Goal: Task Accomplishment & Management: Manage account settings

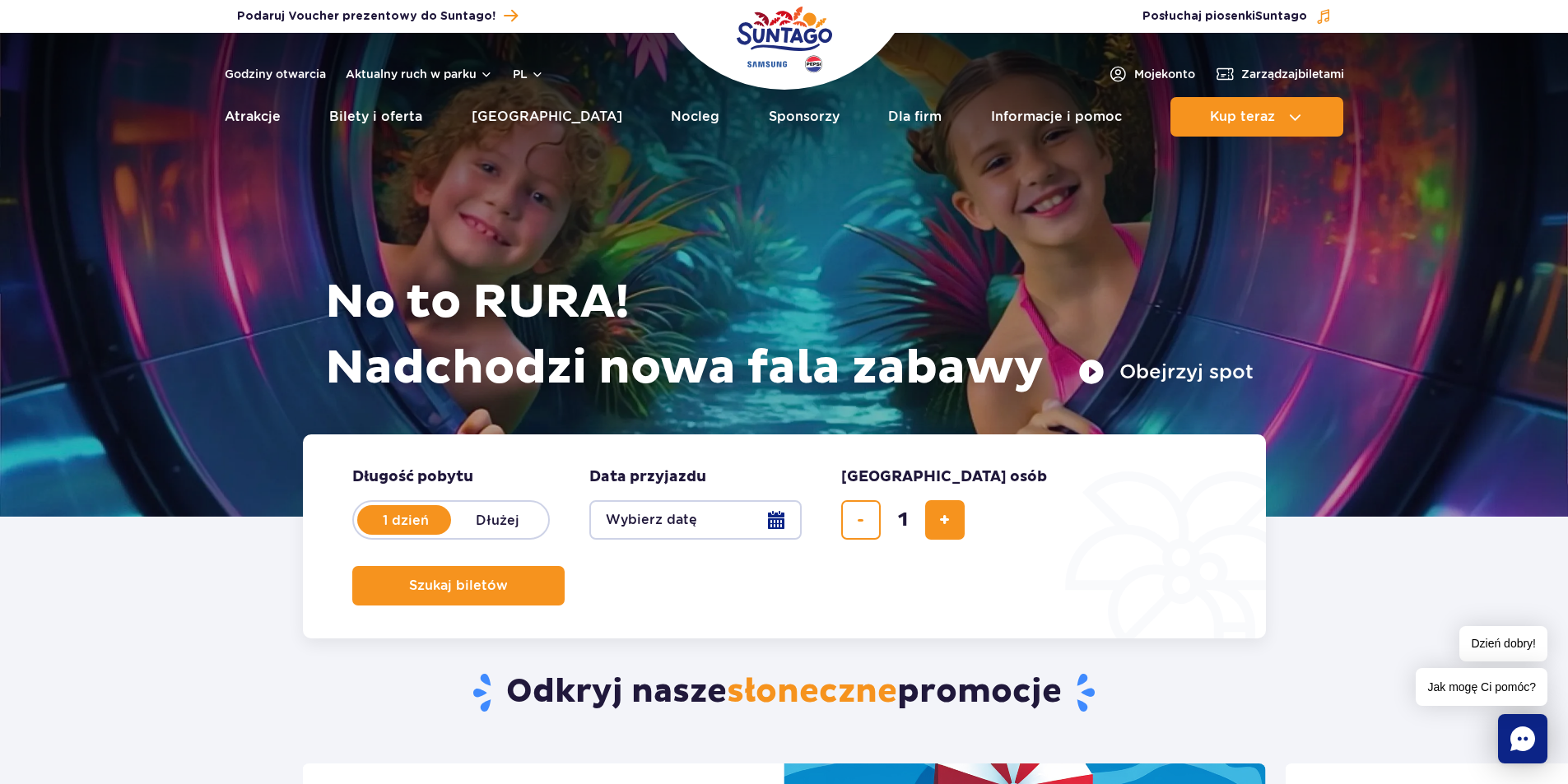
click at [1531, 737] on icon "Chat" at bounding box center [1522, 739] width 25 height 25
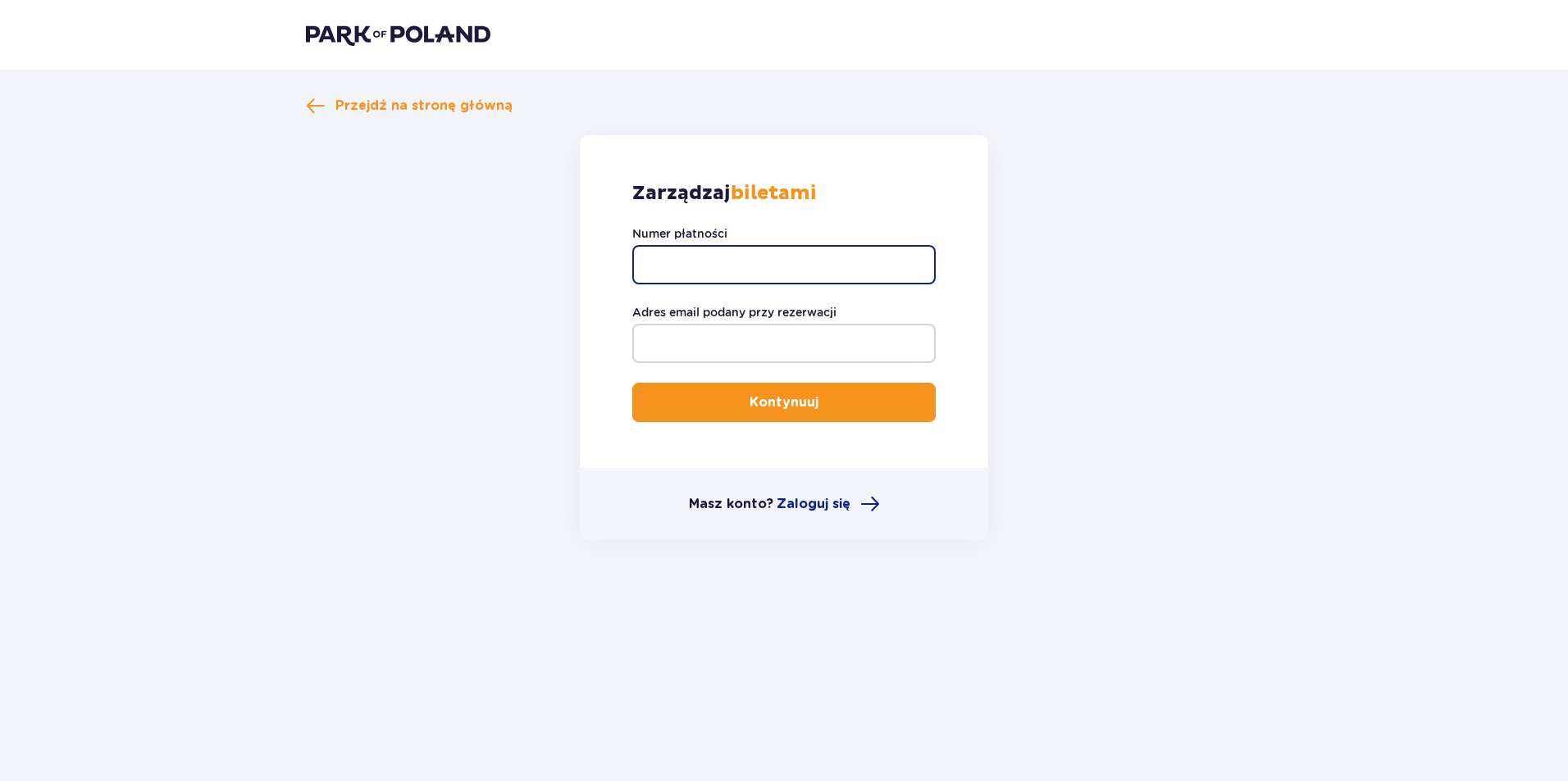
click at [701, 263] on input "Numer płatności" at bounding box center [784, 265] width 303 height 40
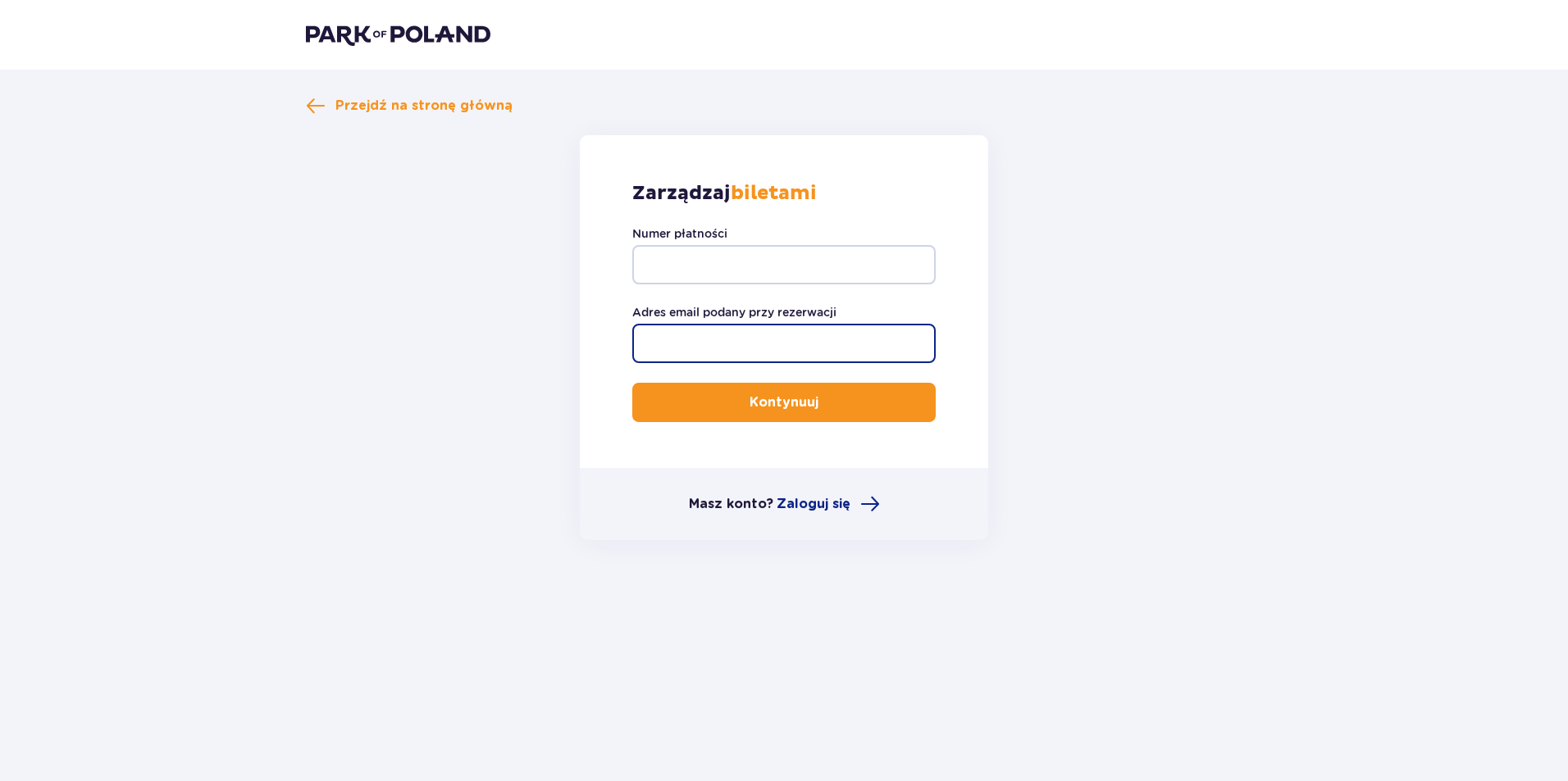
click at [743, 344] on input "Adres email podany przy rezerwacji" at bounding box center [784, 344] width 303 height 40
type input "[EMAIL_ADDRESS][DOMAIN_NAME]"
drag, startPoint x: 760, startPoint y: 241, endPoint x: 770, endPoint y: 251, distance: 14.1
click at [770, 251] on div "Numer płatności" at bounding box center [784, 254] width 303 height 59
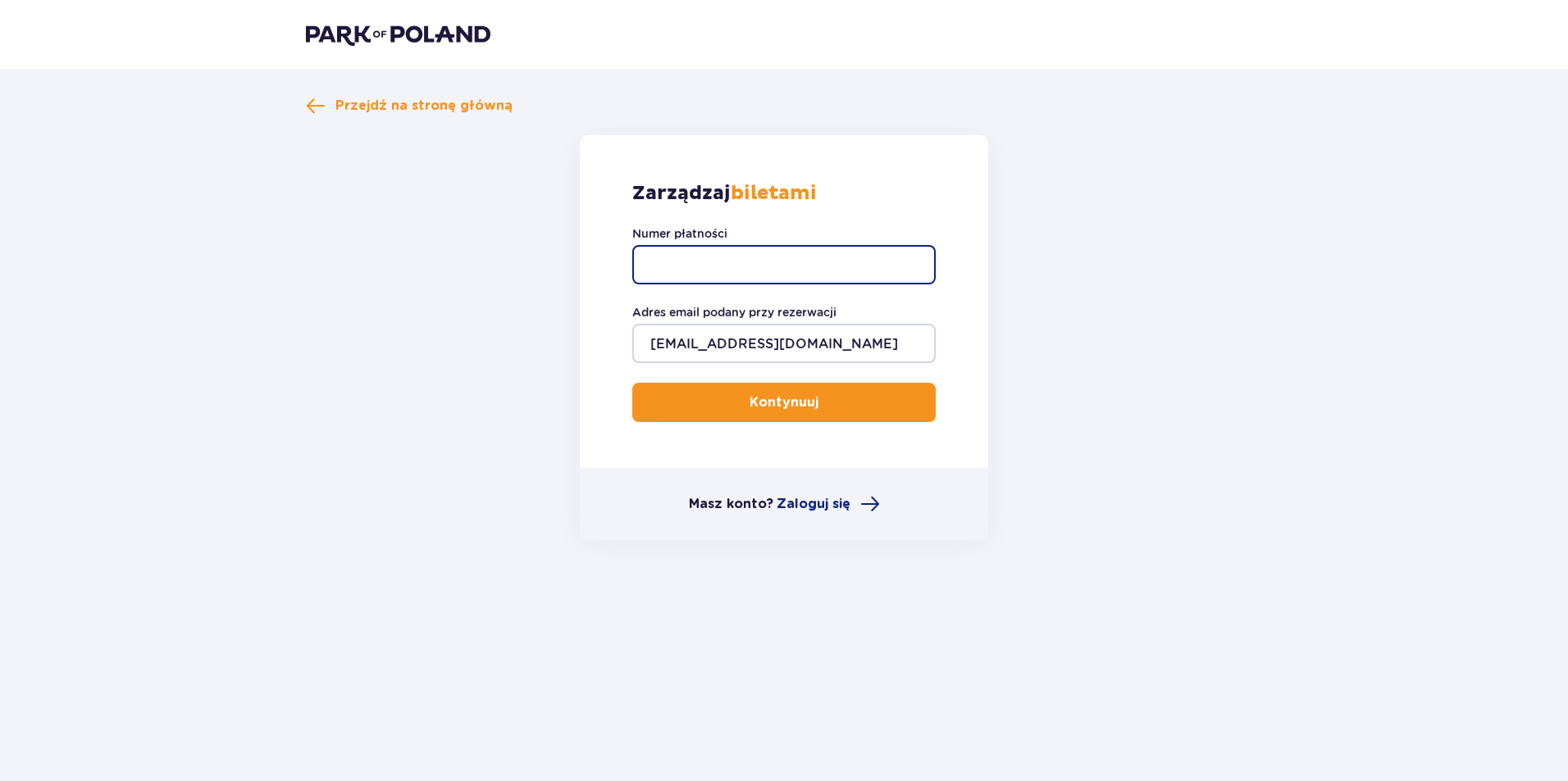
click at [767, 255] on input "Numer płatności" at bounding box center [784, 265] width 303 height 40
paste input "TR-VRC-FL6ZP4X"
type input "TR-VRC-FL6ZP4X"
click at [790, 399] on p "Kontynuuj" at bounding box center [784, 403] width 69 height 18
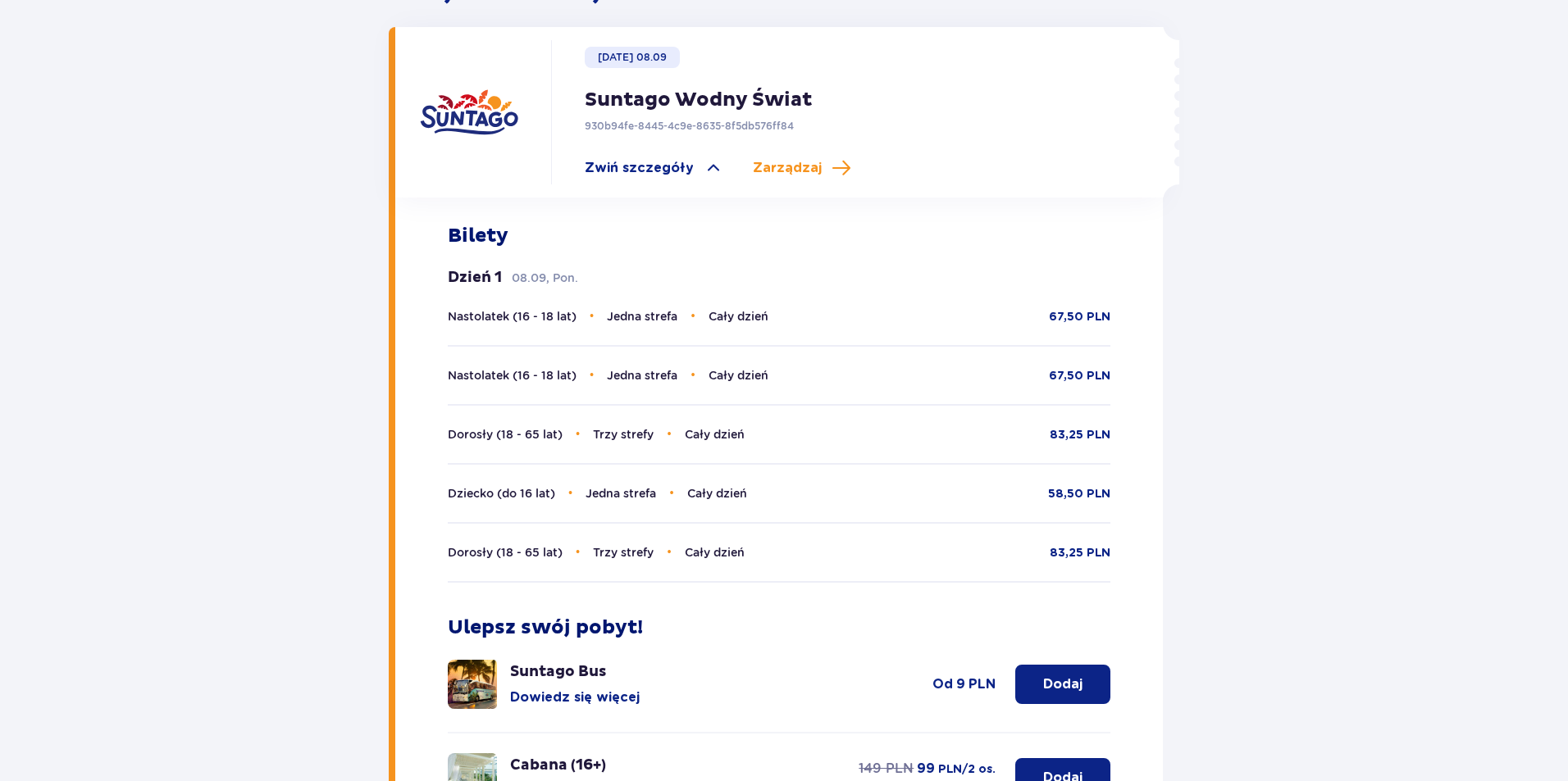
scroll to position [476, 0]
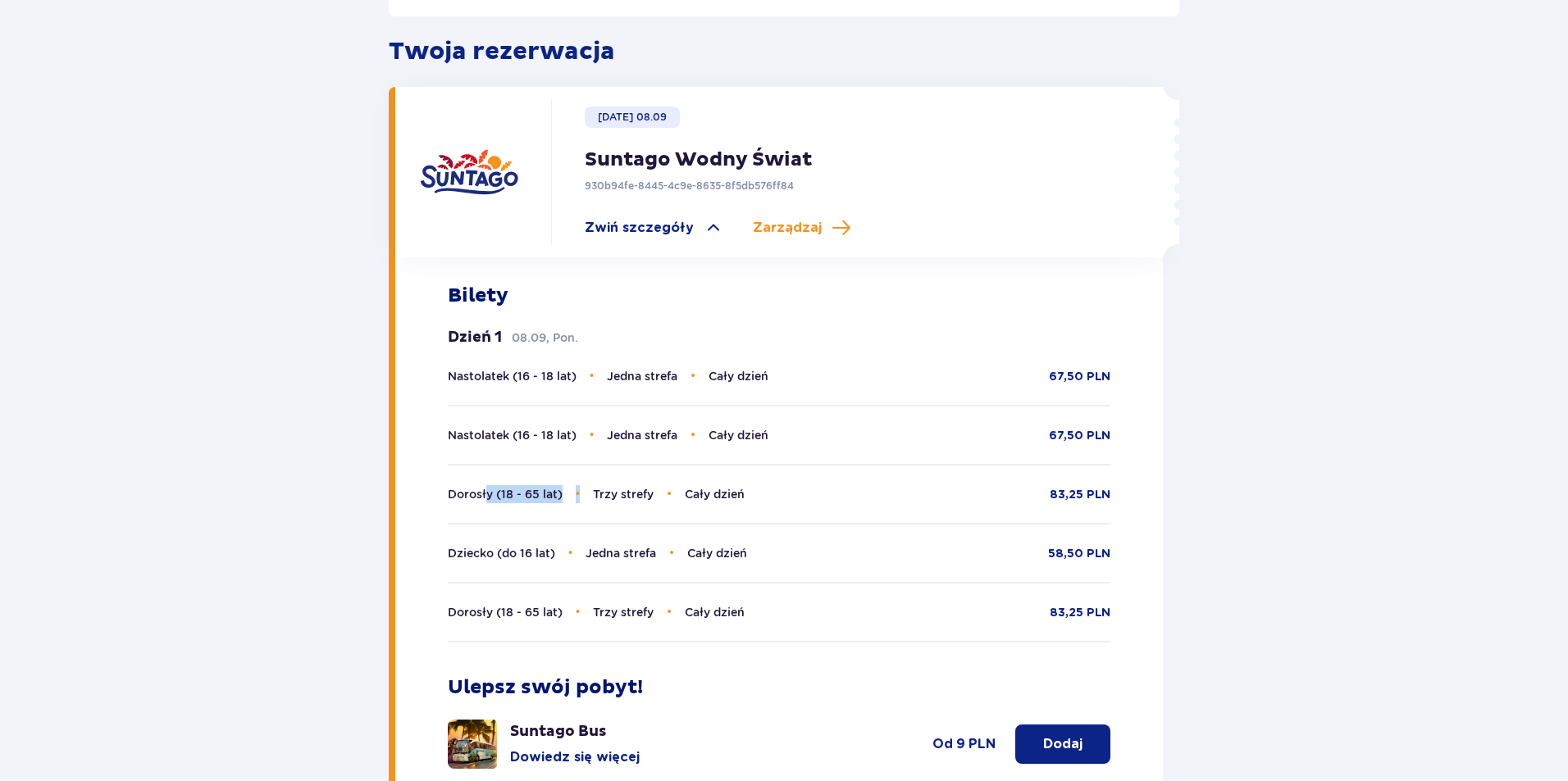
drag, startPoint x: 502, startPoint y: 484, endPoint x: 548, endPoint y: 529, distance: 64.4
click at [595, 485] on p "Dorosły (18 - 65 lat) • Trzy strefy • Cały dzień" at bounding box center [596, 494] width 297 height 18
drag, startPoint x: 509, startPoint y: 537, endPoint x: 618, endPoint y: 560, distance: 111.4
click at [618, 559] on div "Nastolatek (16 - 18 lat) • Jedna strefa • Cały dzień 67,50 PLN Nastolatek (16 -…" at bounding box center [779, 504] width 663 height 276
click at [499, 615] on div "Dorosły (18 - 65 lat) • Trzy strefy • Cały dzień 83,25 PLN" at bounding box center [779, 612] width 663 height 60
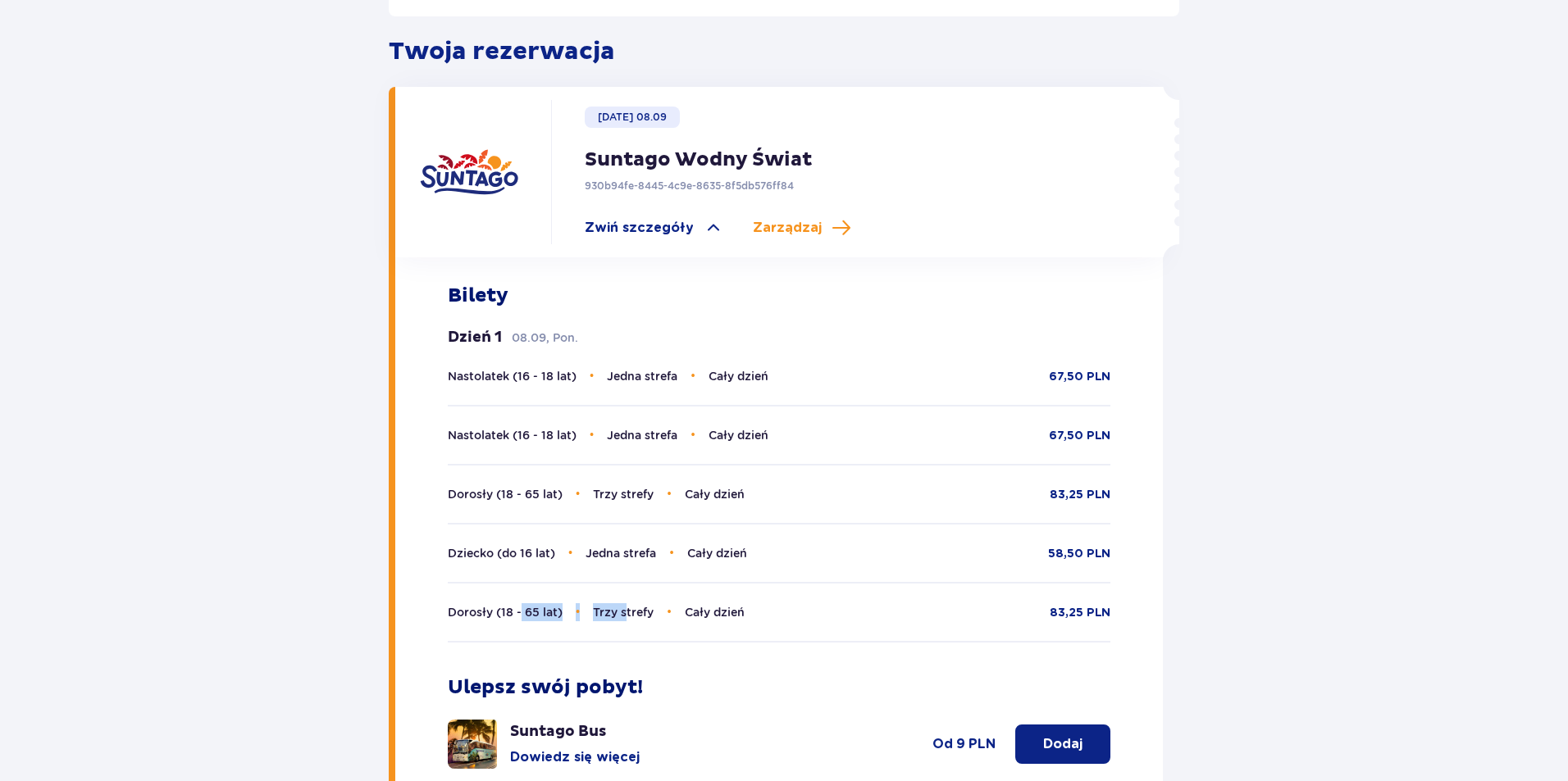
drag, startPoint x: 548, startPoint y: 600, endPoint x: 626, endPoint y: 608, distance: 78.4
click at [626, 608] on p "Dorosły (18 - 65 lat) • Trzy strefy • Cały dzień" at bounding box center [596, 613] width 297 height 18
drag, startPoint x: 626, startPoint y: 608, endPoint x: 652, endPoint y: 608, distance: 26.0
click at [627, 608] on p "Dorosły (18 - 65 lat) • Trzy strefy • Cały dzień" at bounding box center [596, 613] width 297 height 18
click at [1385, 409] on div "Wróć do strony głównej Co chcesz zrobić? Pokaż szczegóły rezerwacji Edytuj reze…" at bounding box center [784, 316] width 1568 height 1444
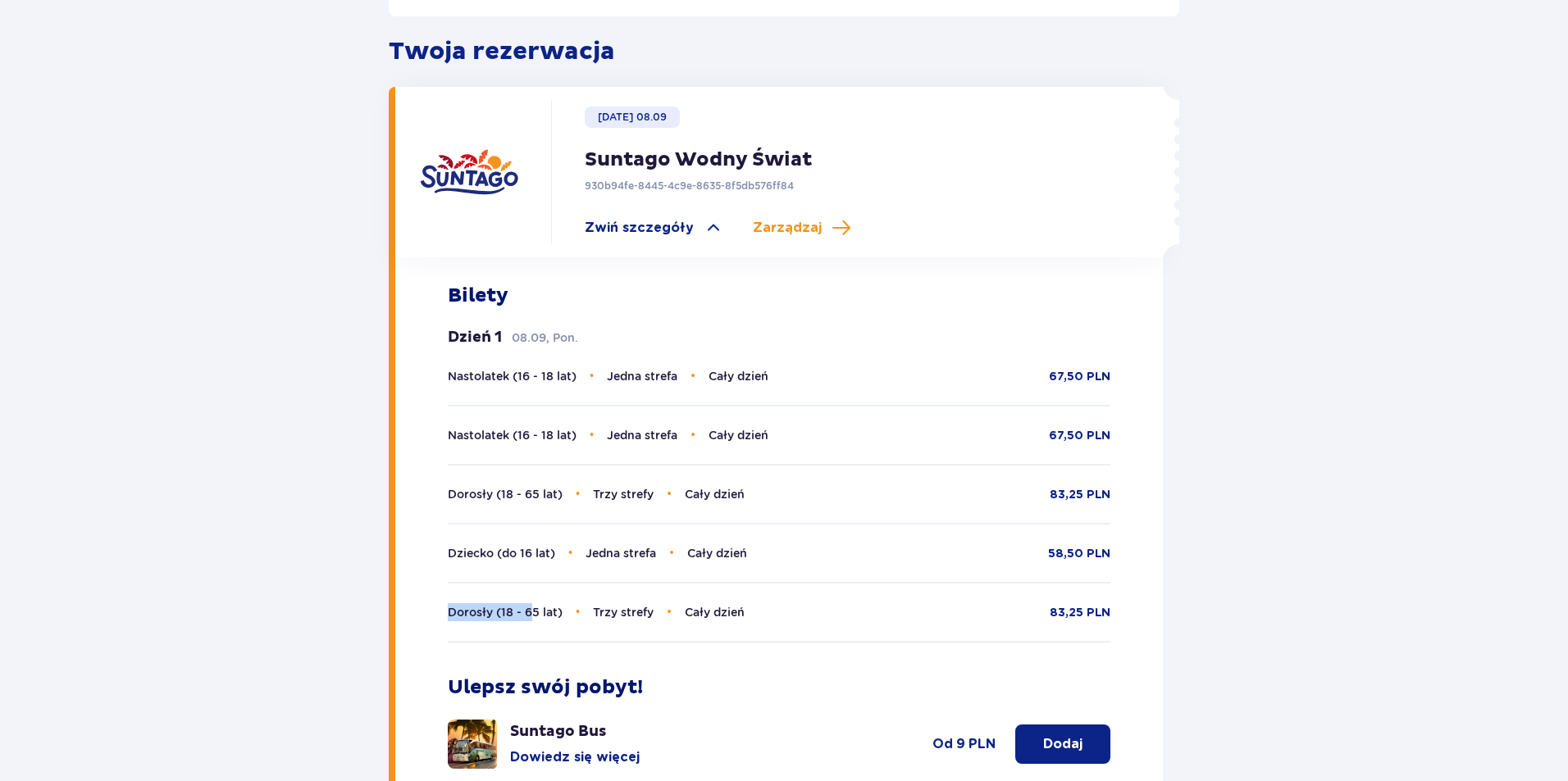
drag, startPoint x: 476, startPoint y: 592, endPoint x: 509, endPoint y: 576, distance: 36.7
click at [533, 594] on div "Dorosły (18 - 65 lat) • Trzy strefy • Cały dzień 83,25 PLN" at bounding box center [779, 612] width 663 height 60
drag, startPoint x: 468, startPoint y: 547, endPoint x: 475, endPoint y: 543, distance: 8.1
click at [470, 547] on span "Dziecko (do 16 lat)" at bounding box center [501, 553] width 108 height 13
drag, startPoint x: 499, startPoint y: 540, endPoint x: 1234, endPoint y: 547, distance: 735.0
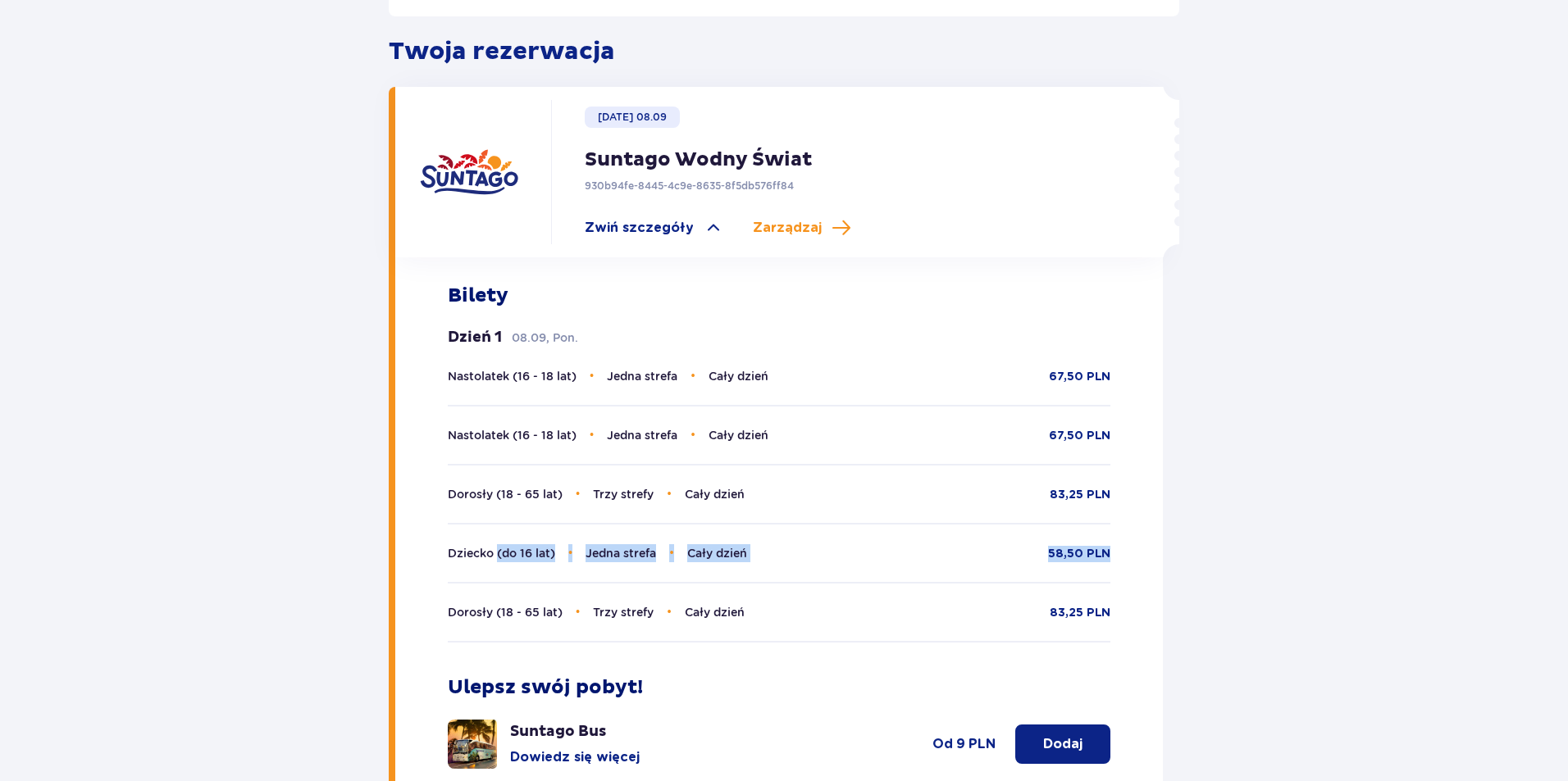
click at [1158, 533] on div "Bilety Dzień 1 08.09, Pon. Nastolatek (16 - 18 lat) • Jedna strefa • Cały dzień…" at bounding box center [779, 599] width 769 height 682
click at [457, 544] on p "Dziecko (do 16 lat) • Jedna strefa • Cały dzień" at bounding box center [596, 553] width 299 height 18
drag, startPoint x: 451, startPoint y: 470, endPoint x: 519, endPoint y: 482, distance: 69.1
click at [519, 483] on div "Dorosły (18 - 65 lat) • Trzy strefy • Cały dzień 83,25 PLN" at bounding box center [779, 484] width 663 height 40
click at [487, 369] on p "Nastolatek (16 - 18 lat) • Jedna strefa • Cały dzień" at bounding box center [607, 376] width 321 height 18
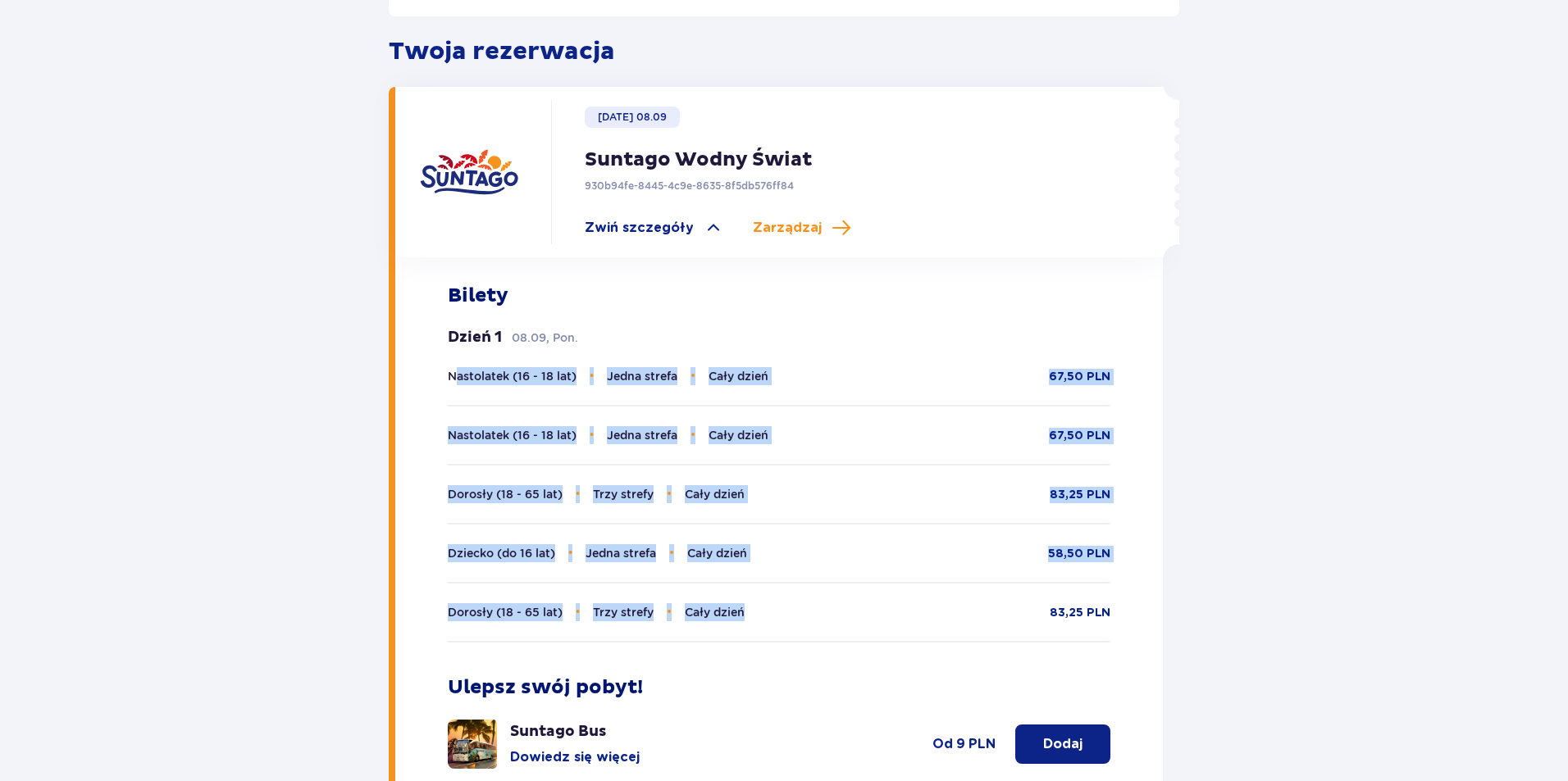
drag, startPoint x: 456, startPoint y: 360, endPoint x: 836, endPoint y: 639, distance: 471.4
click at [817, 643] on div "Bilety Dzień 1 08.09, Pon. Nastolatek (16 - 18 lat) • Jedna strefa • Cały dzień…" at bounding box center [779, 599] width 769 height 682
click at [1227, 552] on div "Wróć do strony głównej Co chcesz zrobić? Pokaż szczegóły rezerwacji Edytuj reze…" at bounding box center [784, 289] width 981 height 1300
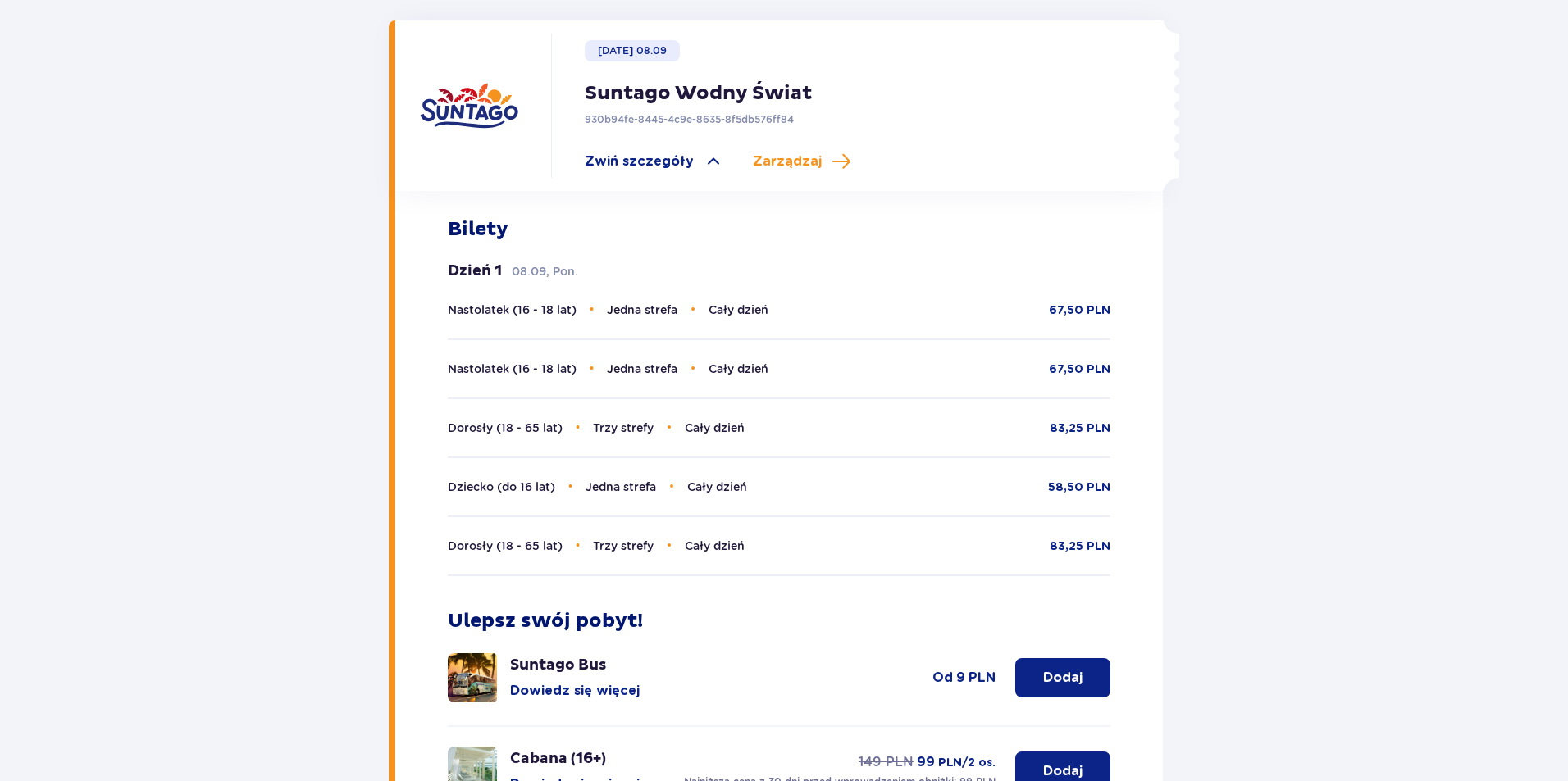
scroll to position [640, 0]
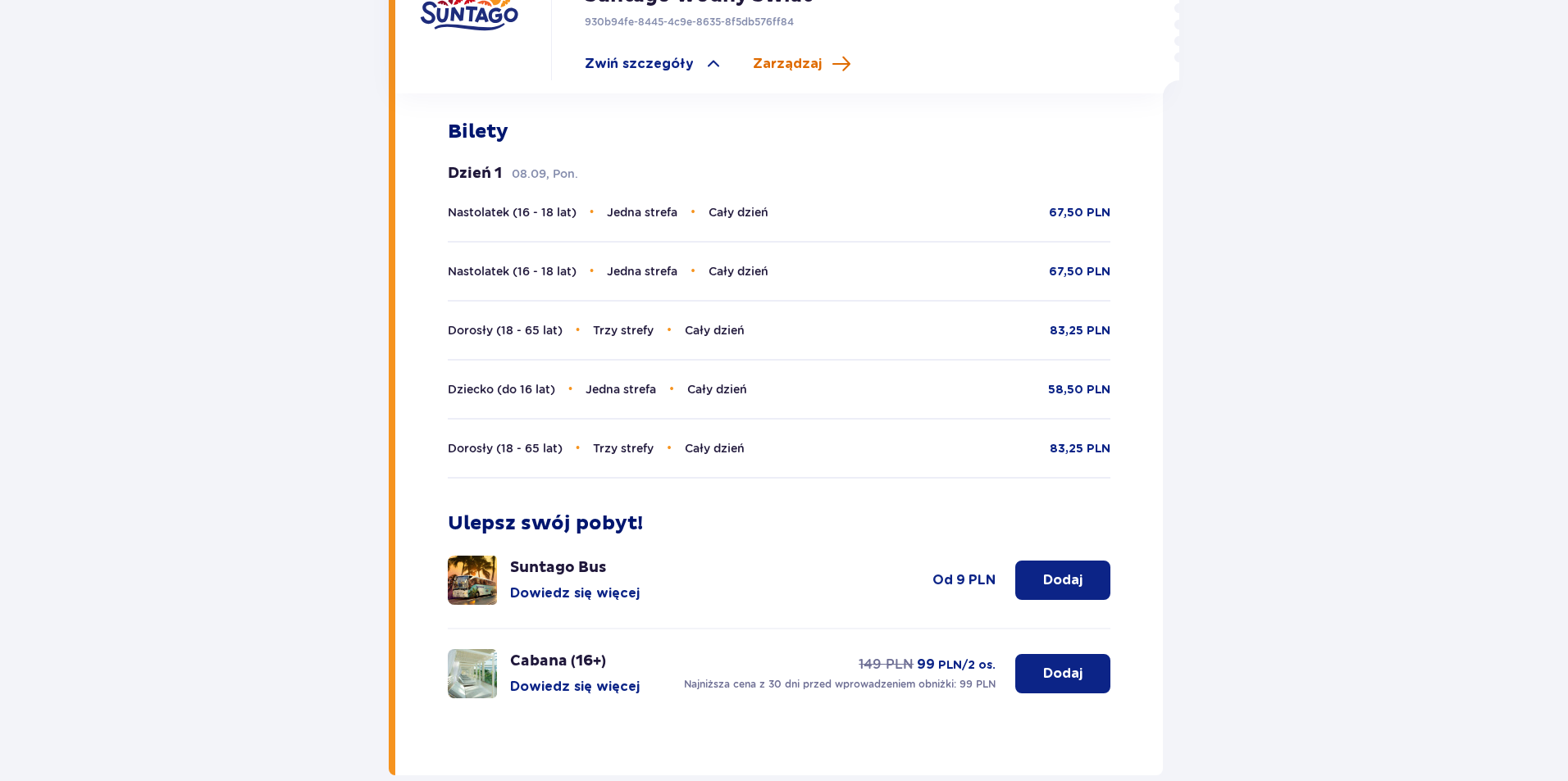
click at [803, 55] on span "Zarządzaj" at bounding box center [787, 64] width 69 height 18
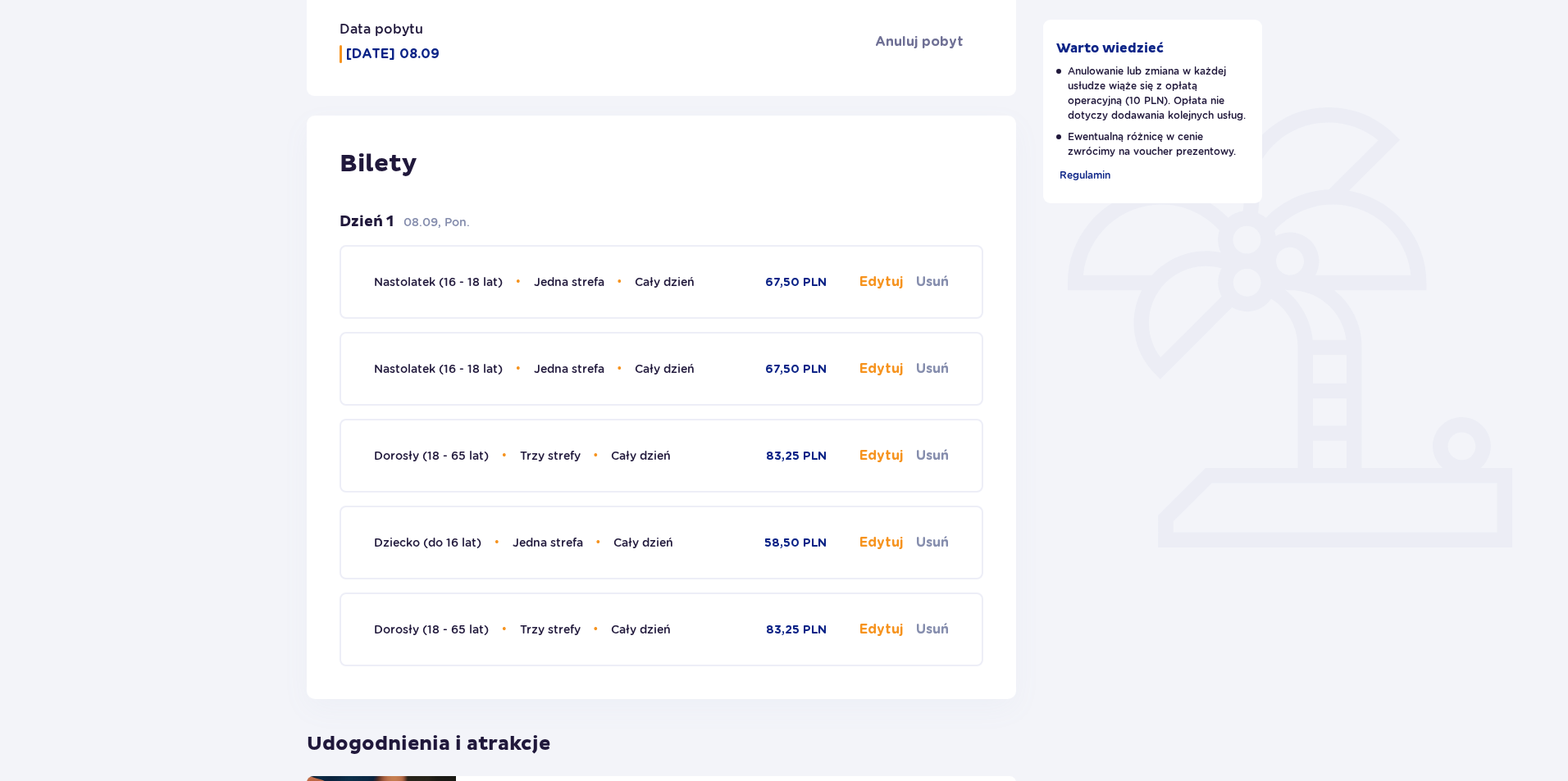
scroll to position [328, 0]
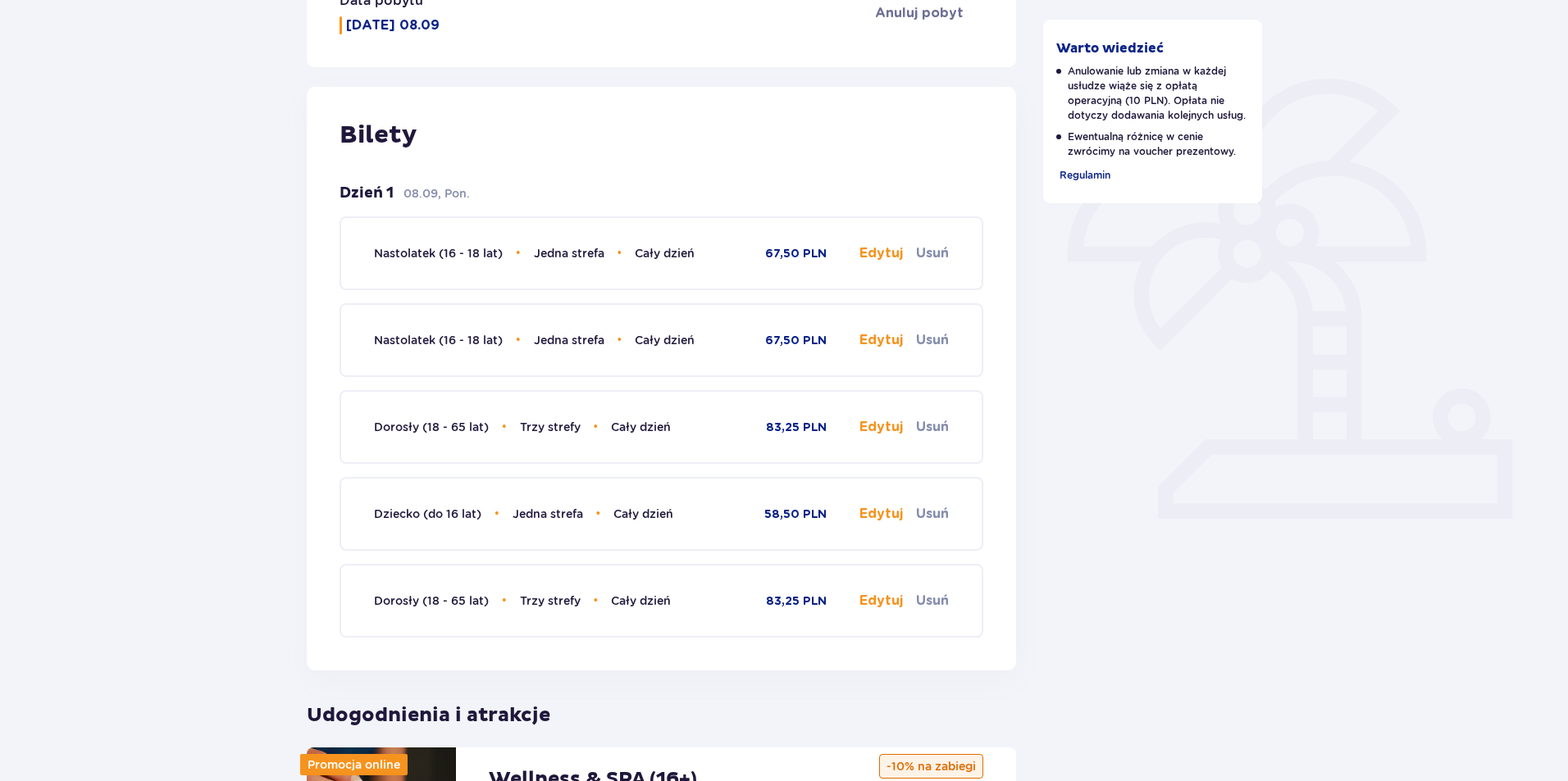
click at [880, 258] on button "Edytuj" at bounding box center [880, 253] width 43 height 18
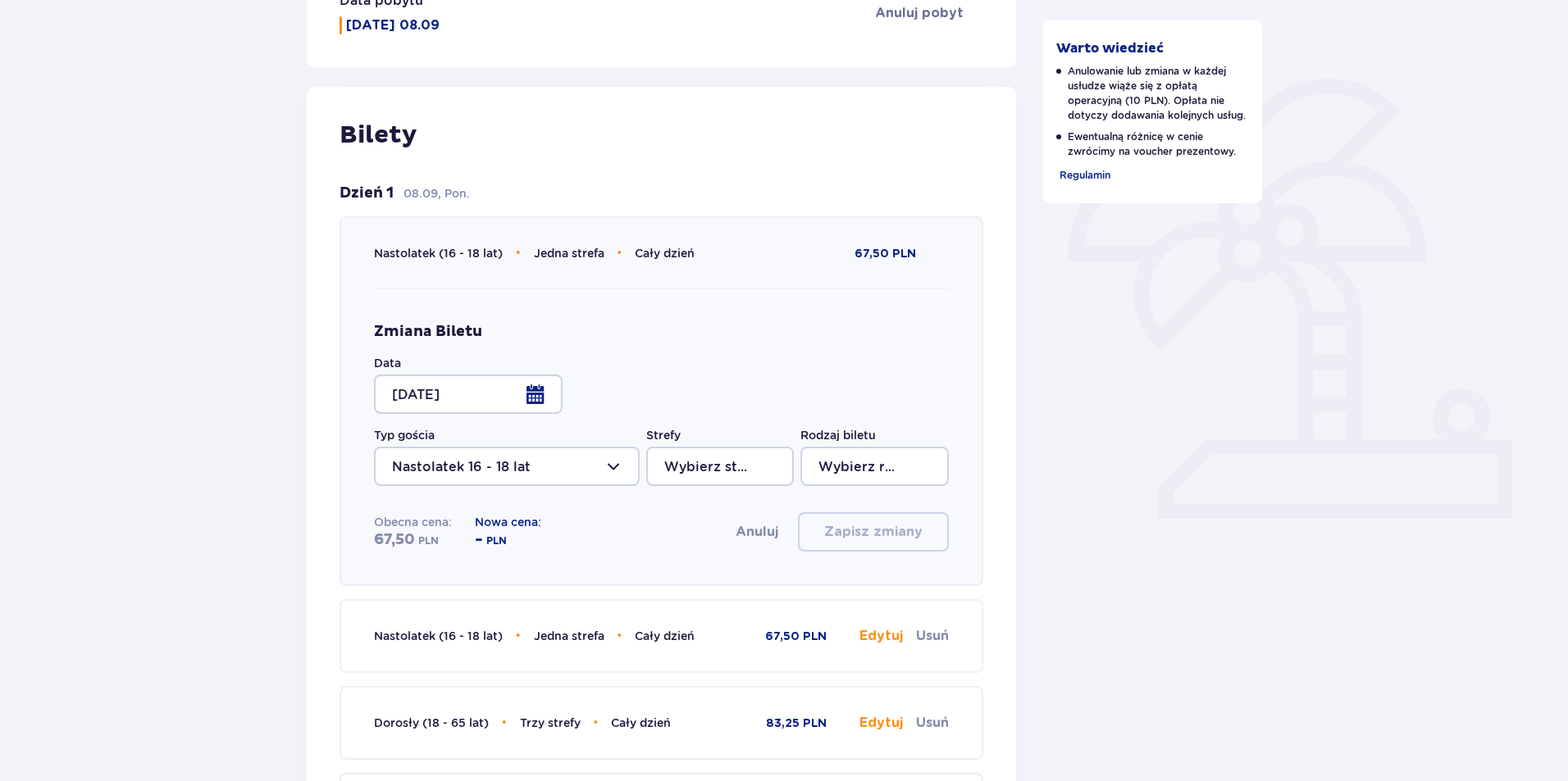
type input "Jedna strefa"
type input "Cały dzień"
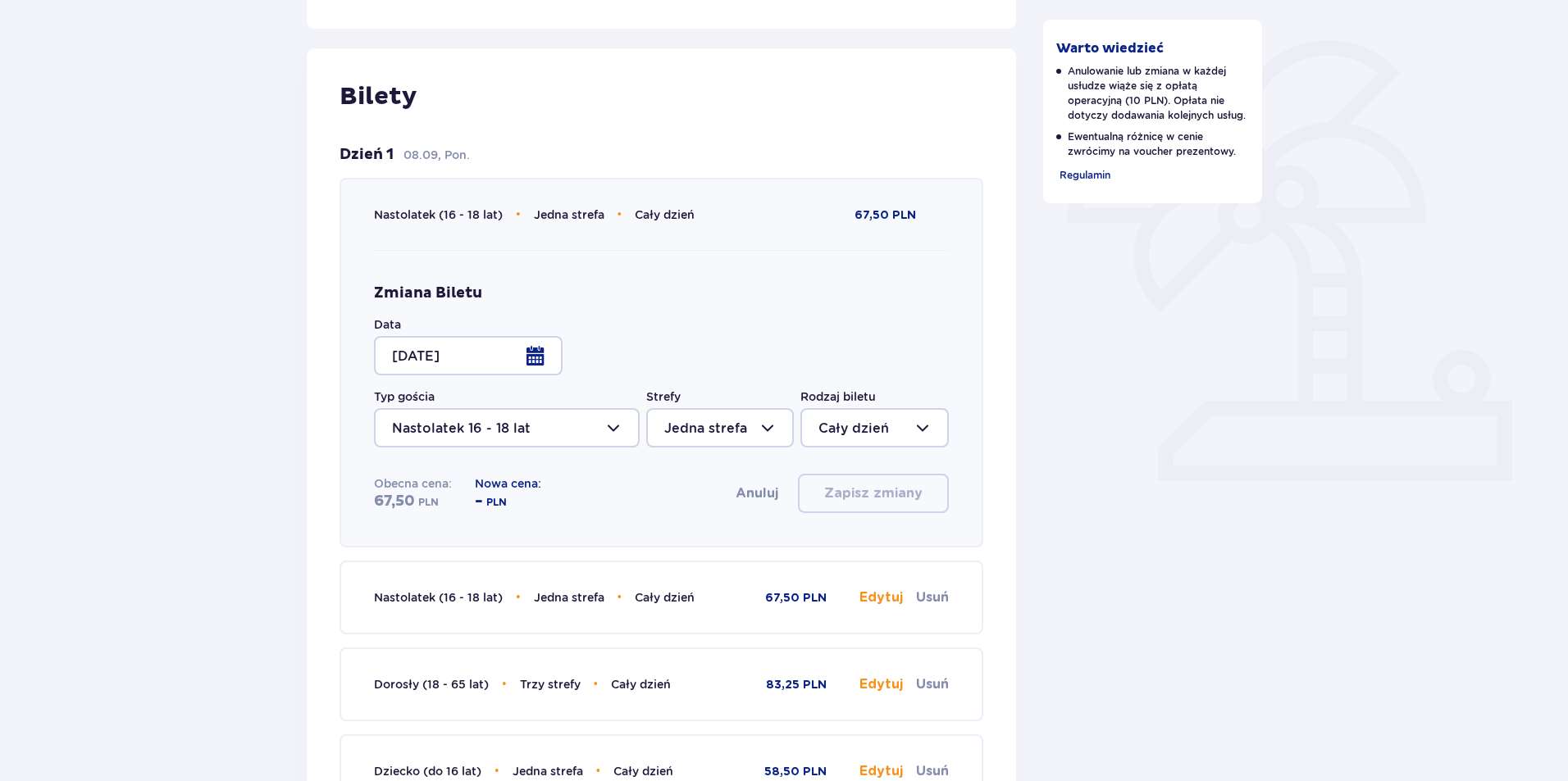
scroll to position [410, 0]
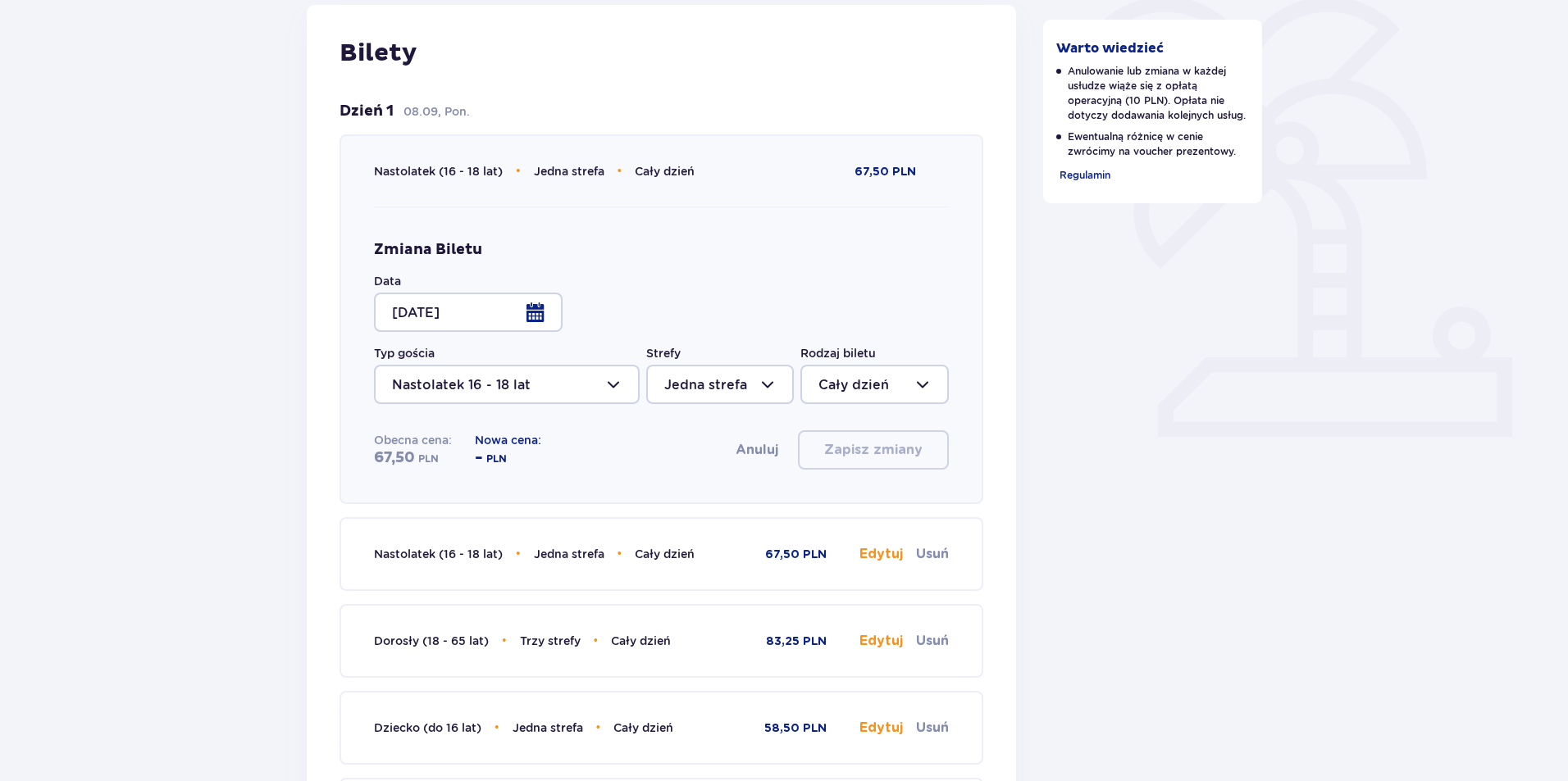
click at [627, 384] on div at bounding box center [506, 384] width 266 height 40
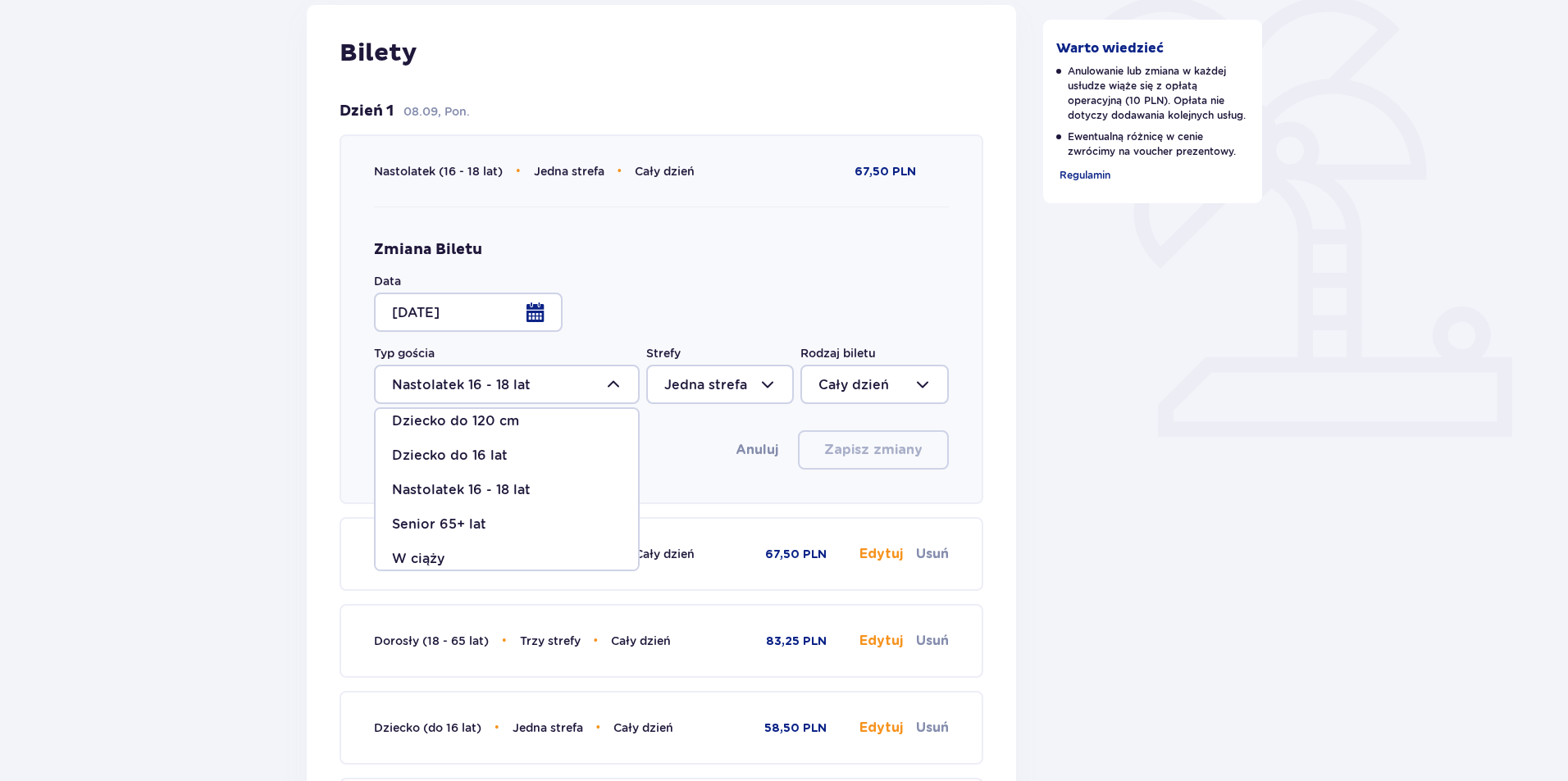
click at [499, 454] on p "Dziecko do 16 lat" at bounding box center [450, 456] width 116 height 18
type input "Dziecko do 16 lat"
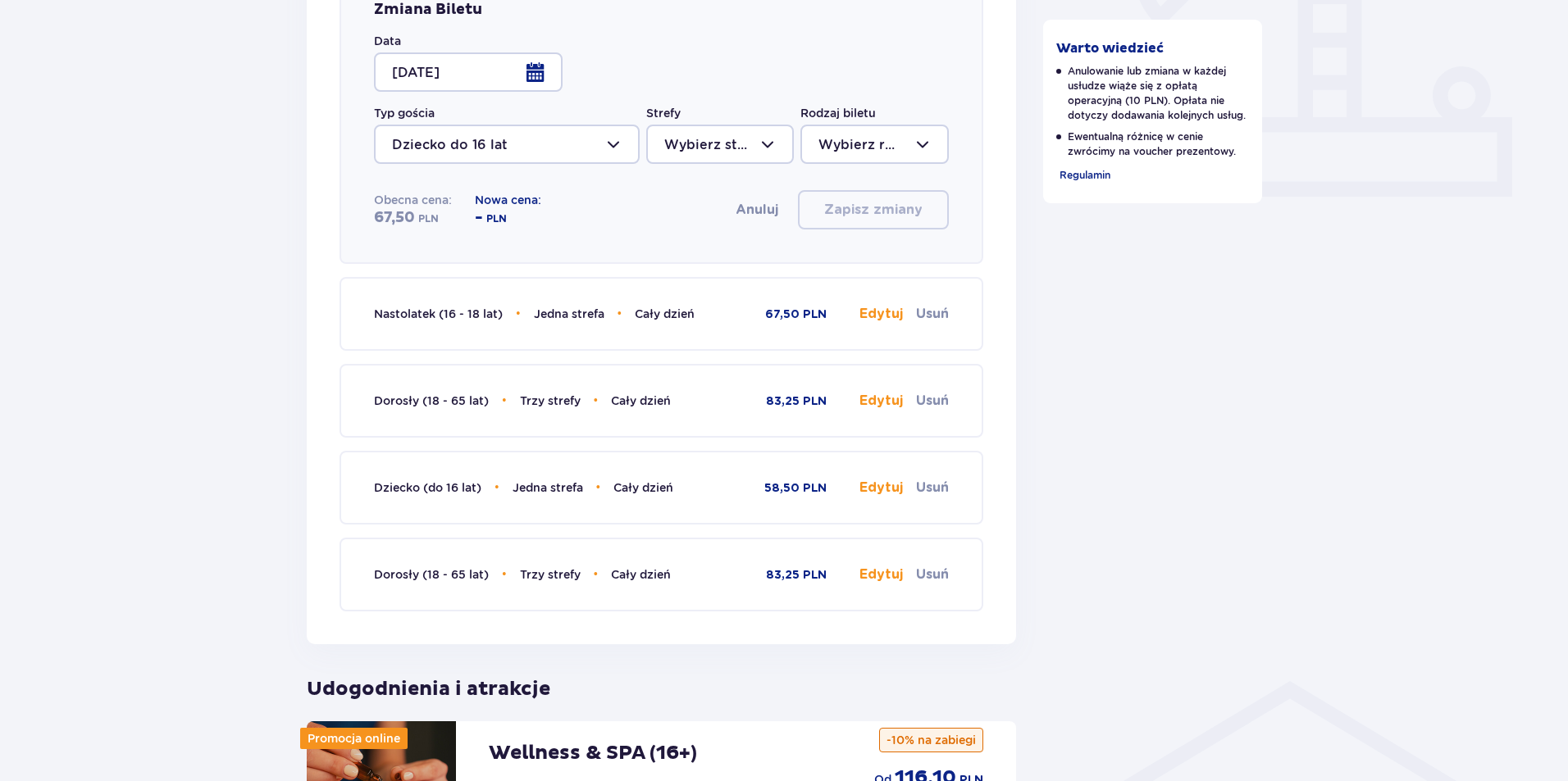
scroll to position [410, 0]
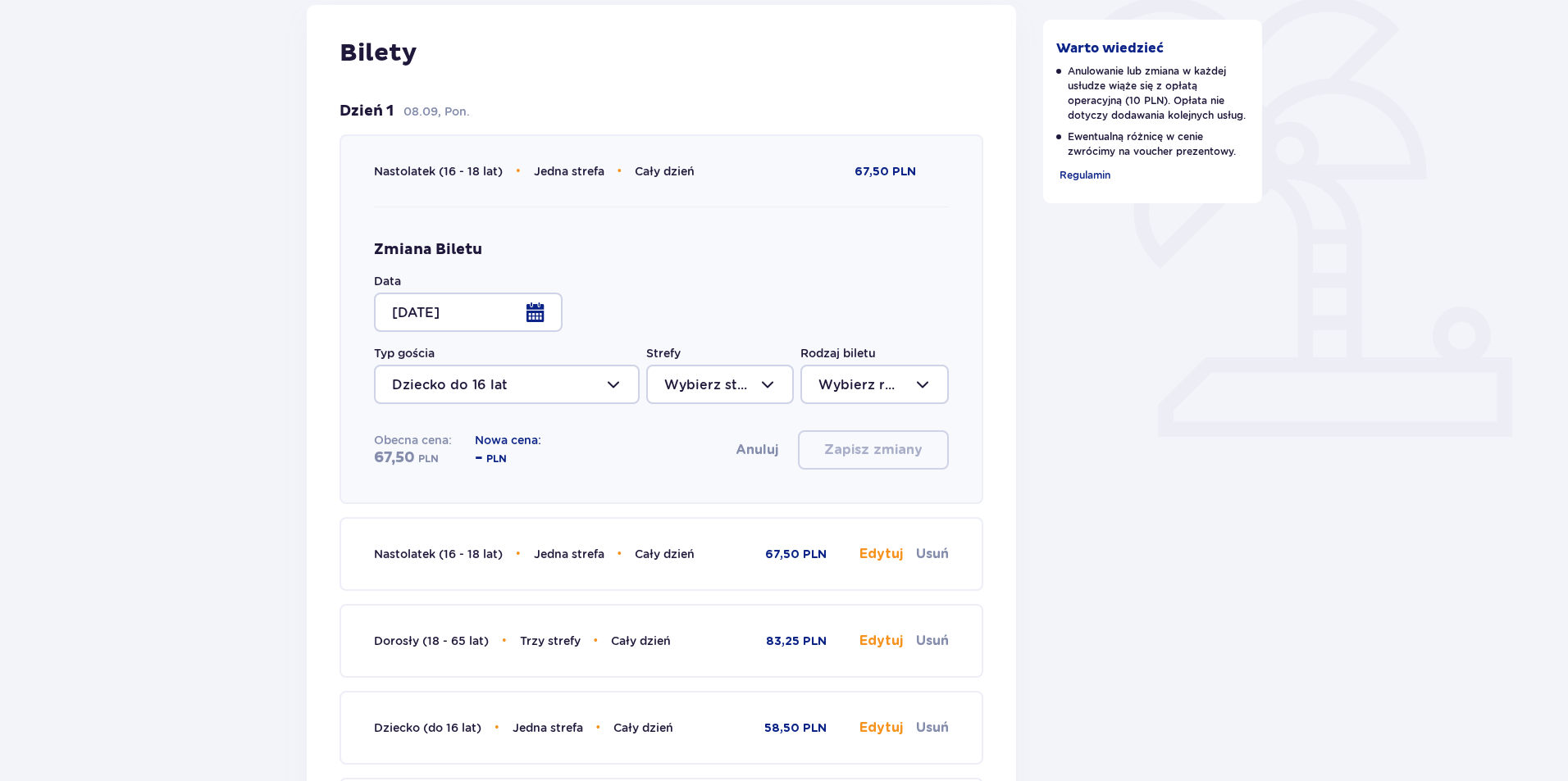
click at [616, 388] on div at bounding box center [506, 384] width 266 height 40
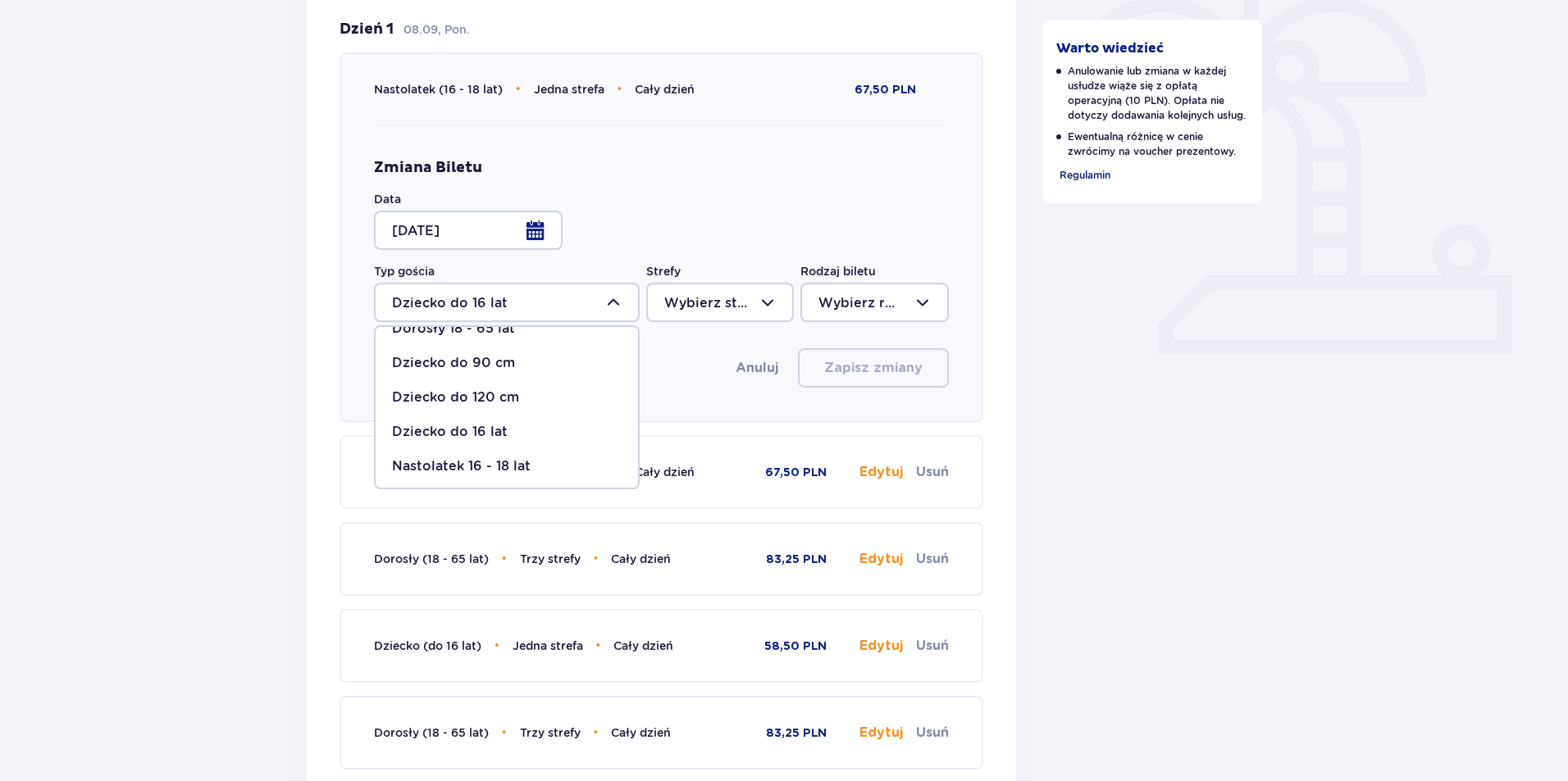
scroll to position [0, 0]
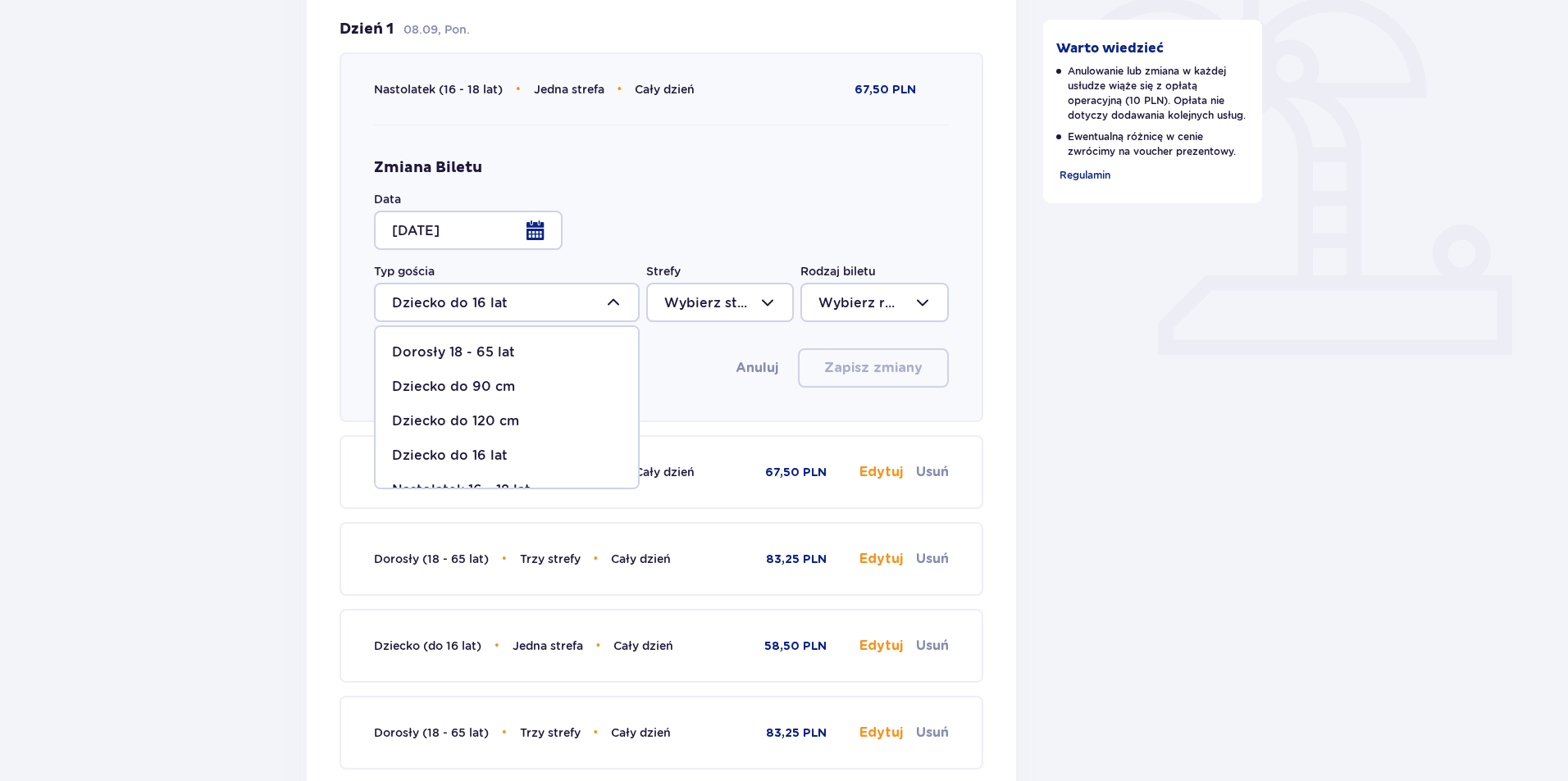
click at [521, 344] on span "Dorosły 18 - 65 lat" at bounding box center [506, 353] width 263 height 35
click at [1123, 385] on div "Warto wiedzieć Anulowanie lub zmiana w każdej usłudze wiąże się z opłatą operac…" at bounding box center [1152, 553] width 246 height 1743
click at [574, 300] on div at bounding box center [506, 303] width 266 height 40
click at [494, 446] on span "Dziecko do 16 lat" at bounding box center [506, 456] width 263 height 35
type input "Dziecko do 16 lat"
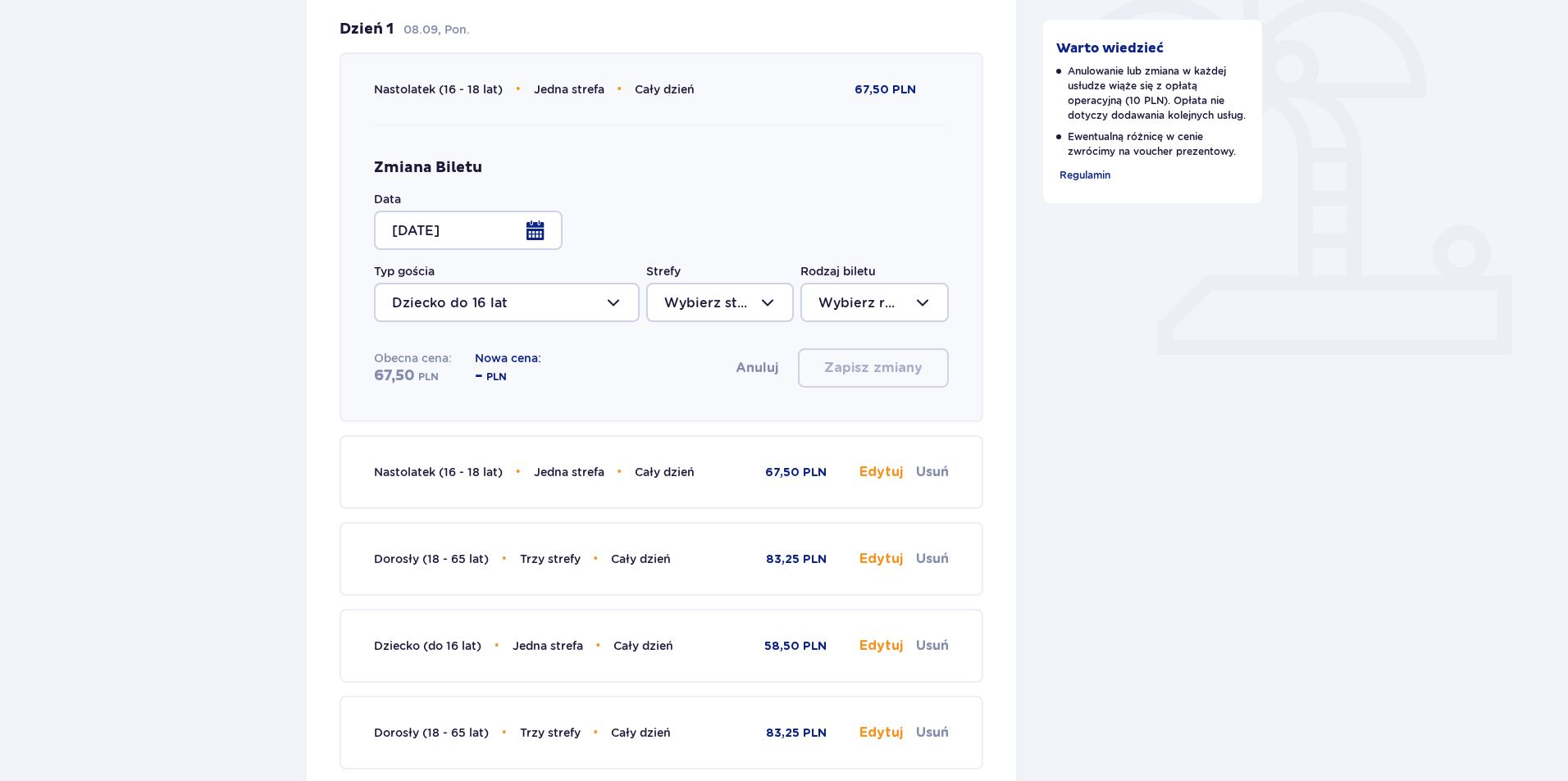
click at [750, 311] on div at bounding box center [720, 303] width 147 height 40
click at [736, 349] on p "Jedna strefa" at bounding box center [706, 353] width 83 height 18
type input "Jedna strefa"
click at [890, 305] on div at bounding box center [874, 303] width 147 height 40
click at [882, 417] on p "Cały dzień" at bounding box center [853, 422] width 70 height 18
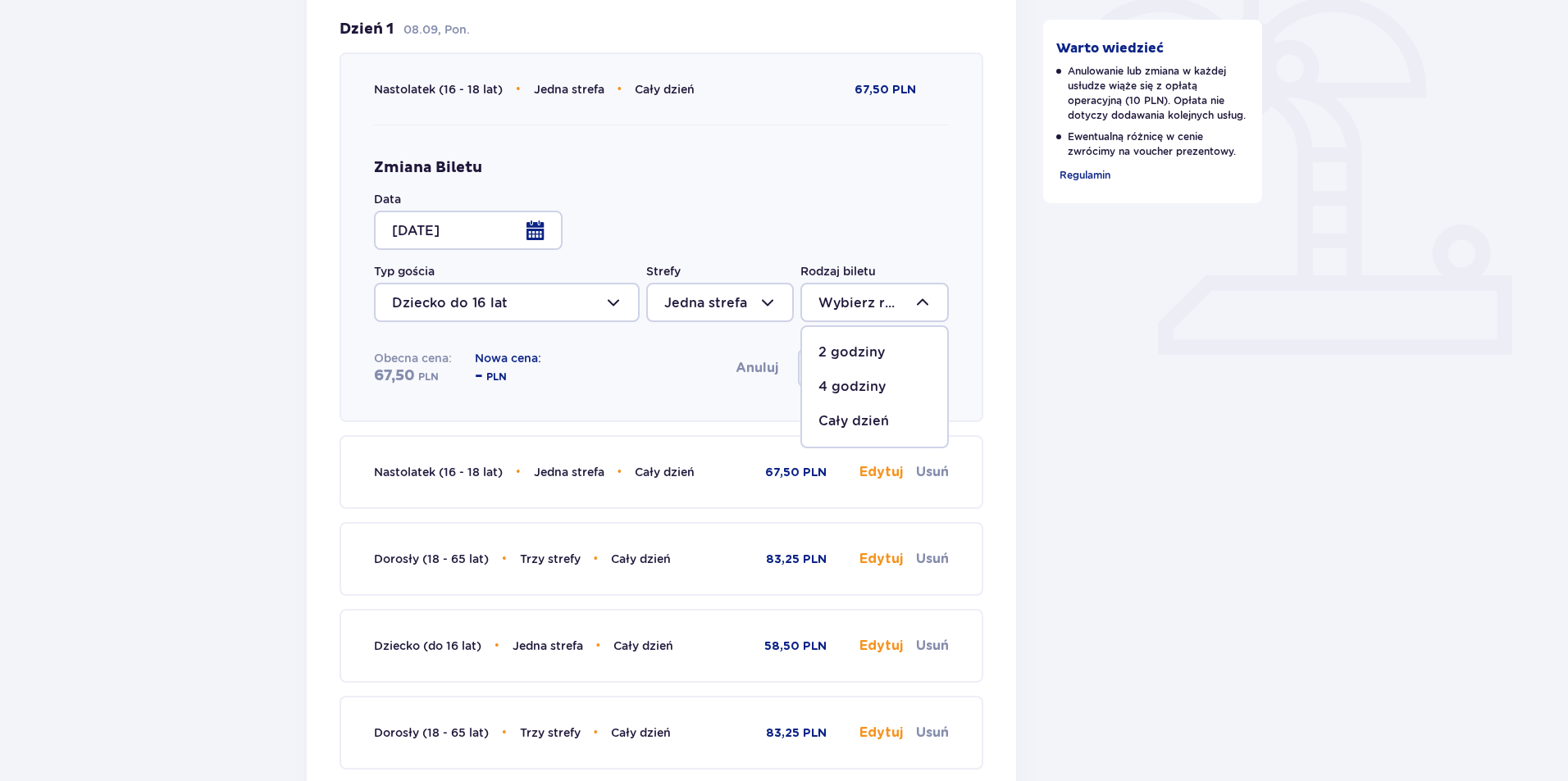
type input "Cały dzień"
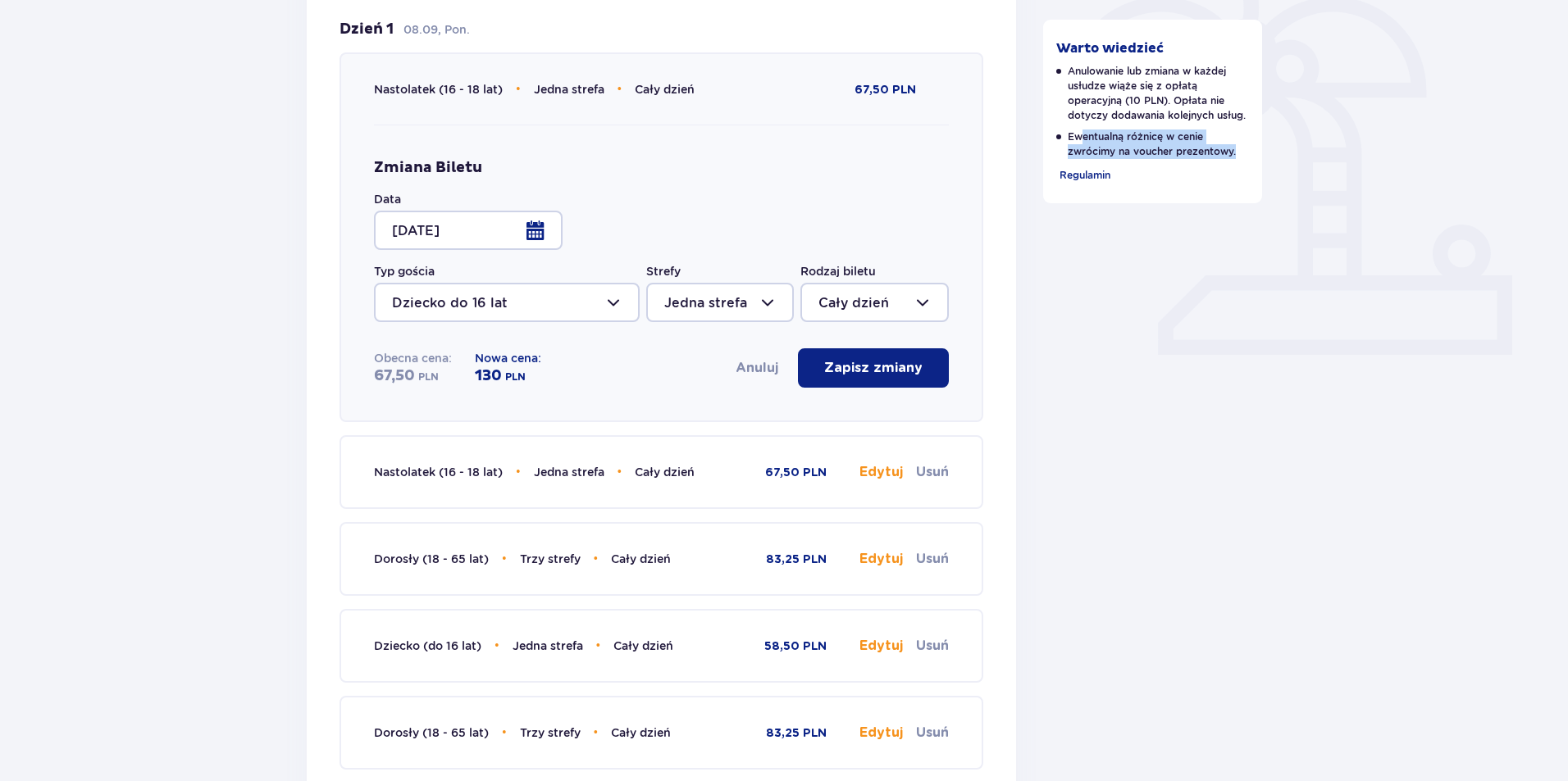
drag, startPoint x: 1241, startPoint y: 152, endPoint x: 1085, endPoint y: 134, distance: 157.0
click at [1083, 134] on p "Ewentualną różnicę w cenie zwrócimy na voucher prezentowy." at bounding box center [1153, 144] width 194 height 30
click at [1136, 328] on div "Warto wiedzieć Anulowanie lub zmiana w każdej usłudze wiąże się z opłatą operac…" at bounding box center [1152, 553] width 246 height 1743
drag, startPoint x: 504, startPoint y: 376, endPoint x: 470, endPoint y: 368, distance: 34.9
click at [470, 368] on div "Obecna cena: 67,50 PLN Nowa cena: 130 PLN" at bounding box center [459, 369] width 171 height 36
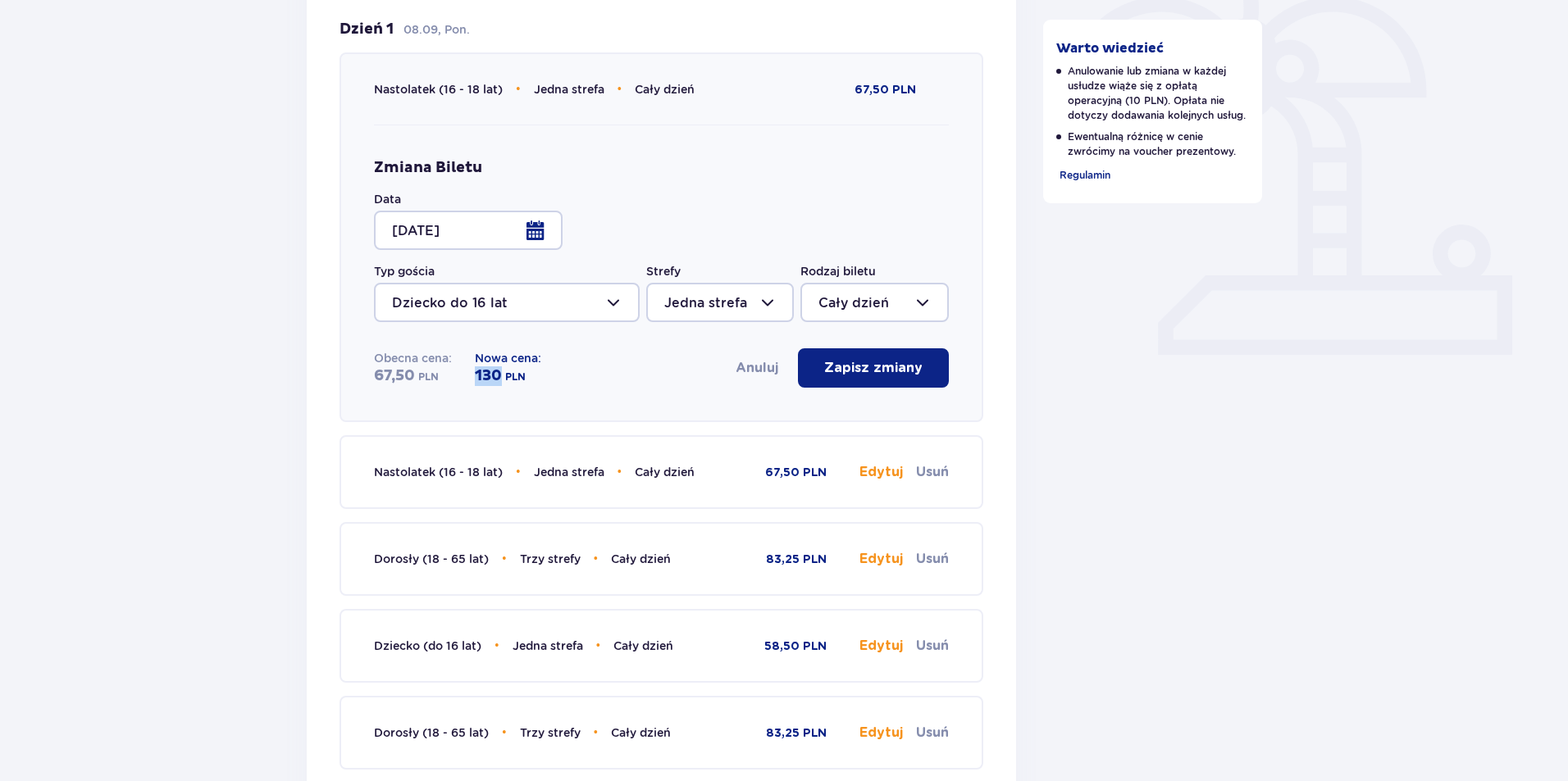
scroll to position [490, 0]
click at [1363, 469] on div "Wróć do szczegółów rezerwacji Edytuj rezerwację Data pobytu [DATE] 08.09 Anuluj…" at bounding box center [784, 581] width 1568 height 1888
click at [610, 302] on div at bounding box center [506, 304] width 266 height 40
click at [1222, 494] on div "Warto wiedzieć Anulowanie lub zmiana w każdej usłudze wiąże się z opłatą operac…" at bounding box center [1152, 555] width 246 height 1743
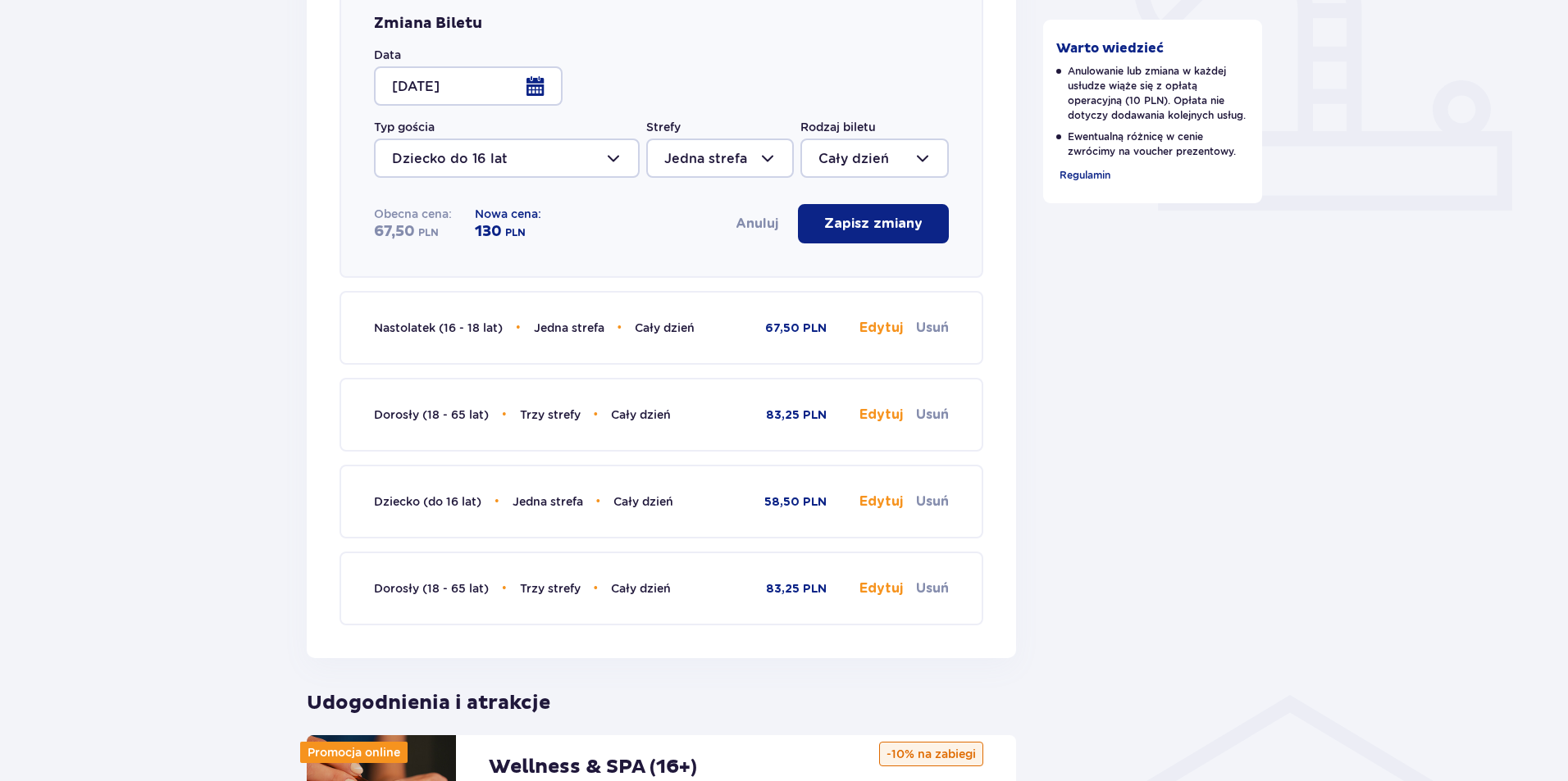
scroll to position [408, 0]
